Goal: Check status

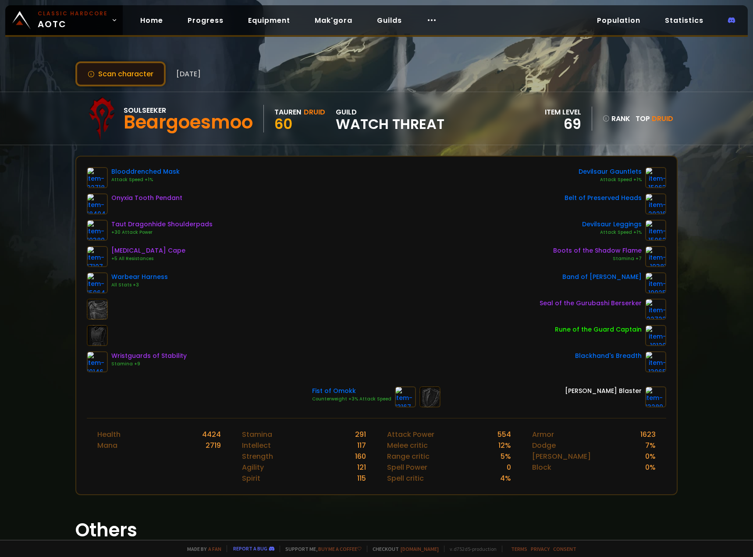
click at [145, 71] on button "Scan character" at bounding box center [120, 73] width 90 height 25
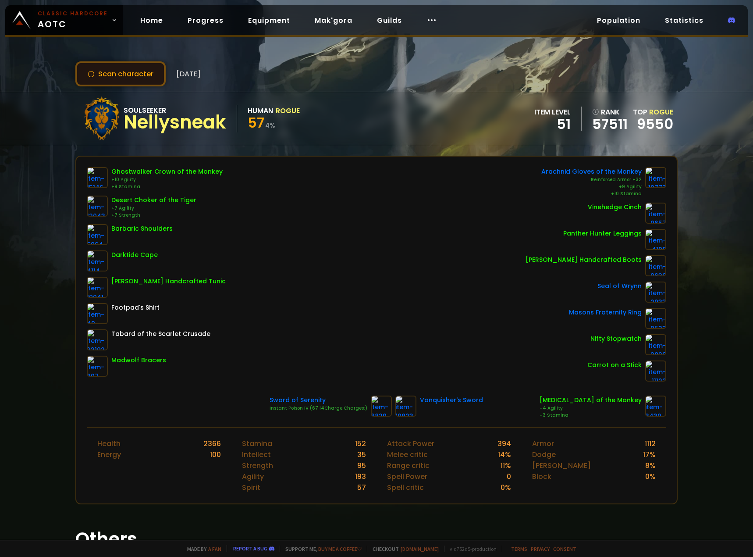
click at [146, 78] on button "Scan character" at bounding box center [120, 73] width 90 height 25
